Goal: Transaction & Acquisition: Purchase product/service

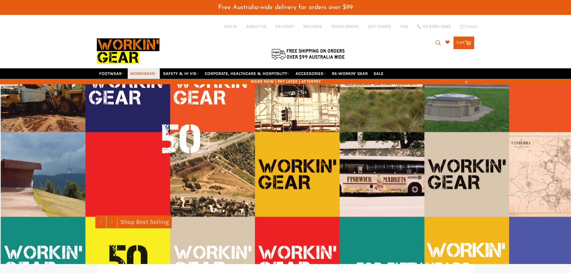
click at [139, 71] on link "WORKWEAR" at bounding box center [144, 73] width 32 height 10
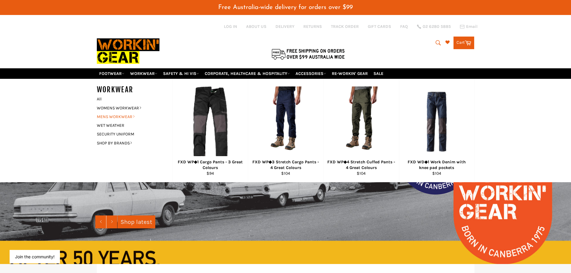
click at [117, 115] on link "MENS WORKWEAR" at bounding box center [130, 116] width 73 height 9
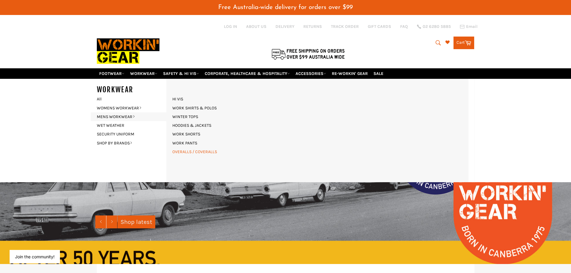
click at [189, 151] on link "OVERALLS / COVERALLS" at bounding box center [194, 152] width 51 height 9
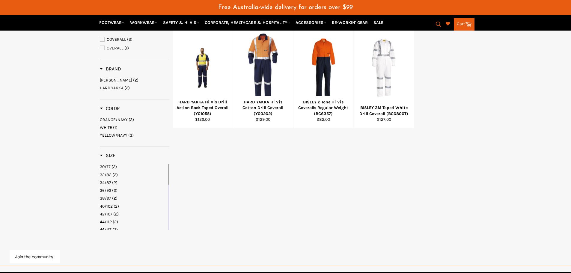
scroll to position [60, 0]
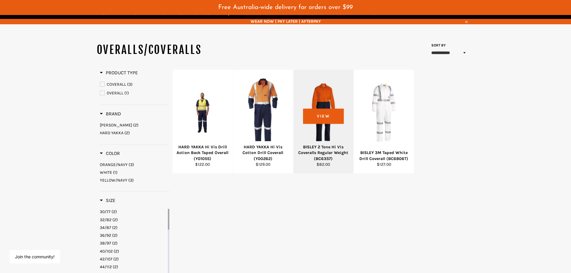
click at [325, 115] on div at bounding box center [323, 112] width 45 height 70
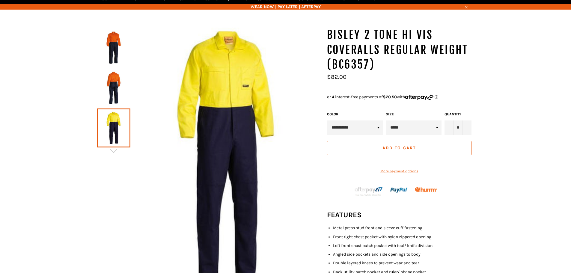
scroll to position [75, 0]
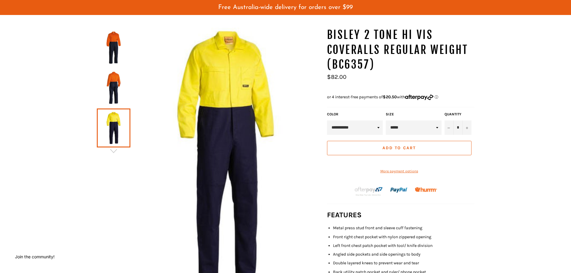
click at [437, 130] on select "***** ***** ***** ***** ***** ****** ****** ****** ******" at bounding box center [414, 128] width 56 height 14
click at [533, 156] on div "BISLEY 2 Tone Hi Vis Coveralls Regular Weight (BC6357) *" at bounding box center [285, 200] width 571 height 344
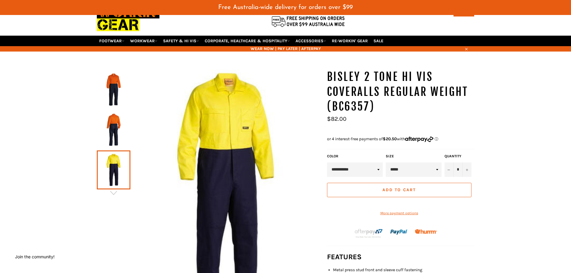
scroll to position [15, 0]
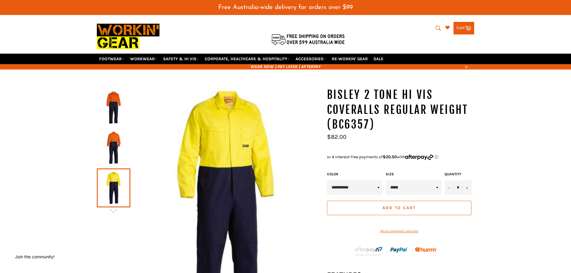
click at [116, 134] on img at bounding box center [114, 147] width 28 height 33
